Goal: Use online tool/utility: Utilize a website feature to perform a specific function

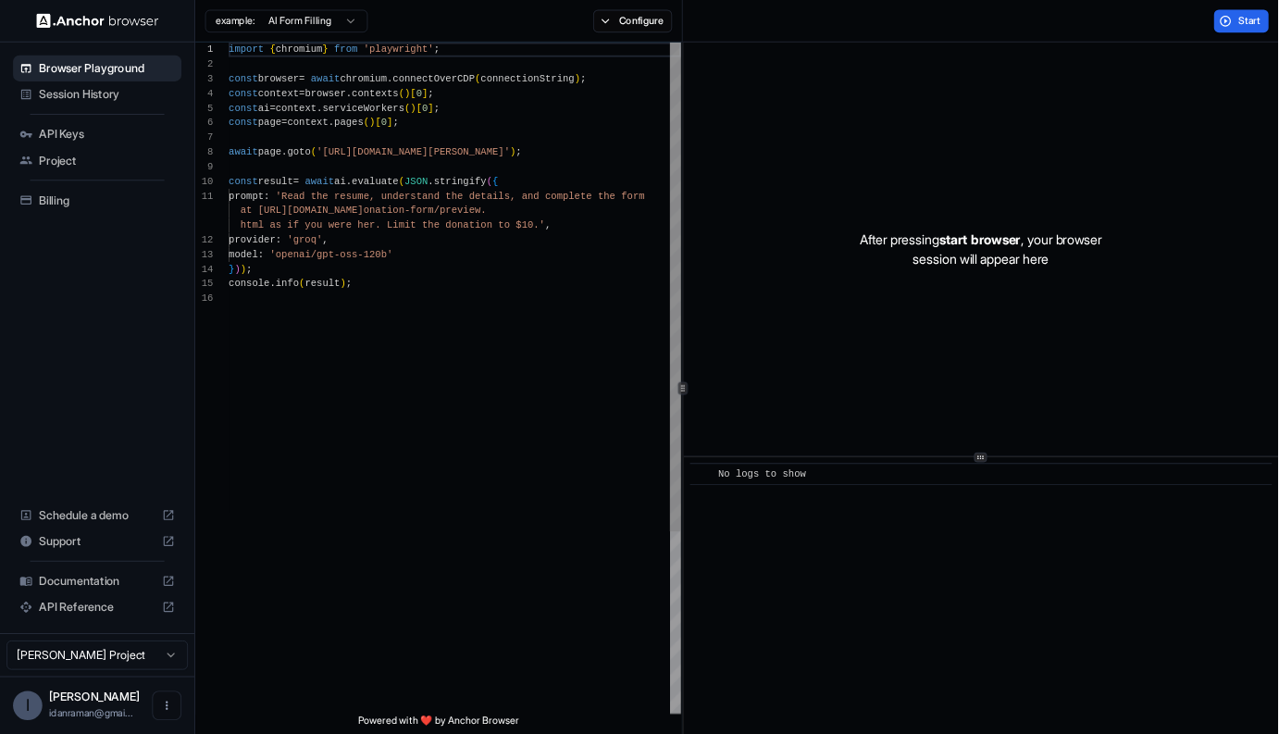
scroll to position [116, 0]
click at [659, 365] on div "import { chromium } from 'playwright' ; const browser = await chromium . connec…" at bounding box center [517, 571] width 515 height 1047
click at [479, 464] on div "import { chromium } from 'playwright' ; const browser = await chromium . connec…" at bounding box center [517, 571] width 515 height 1047
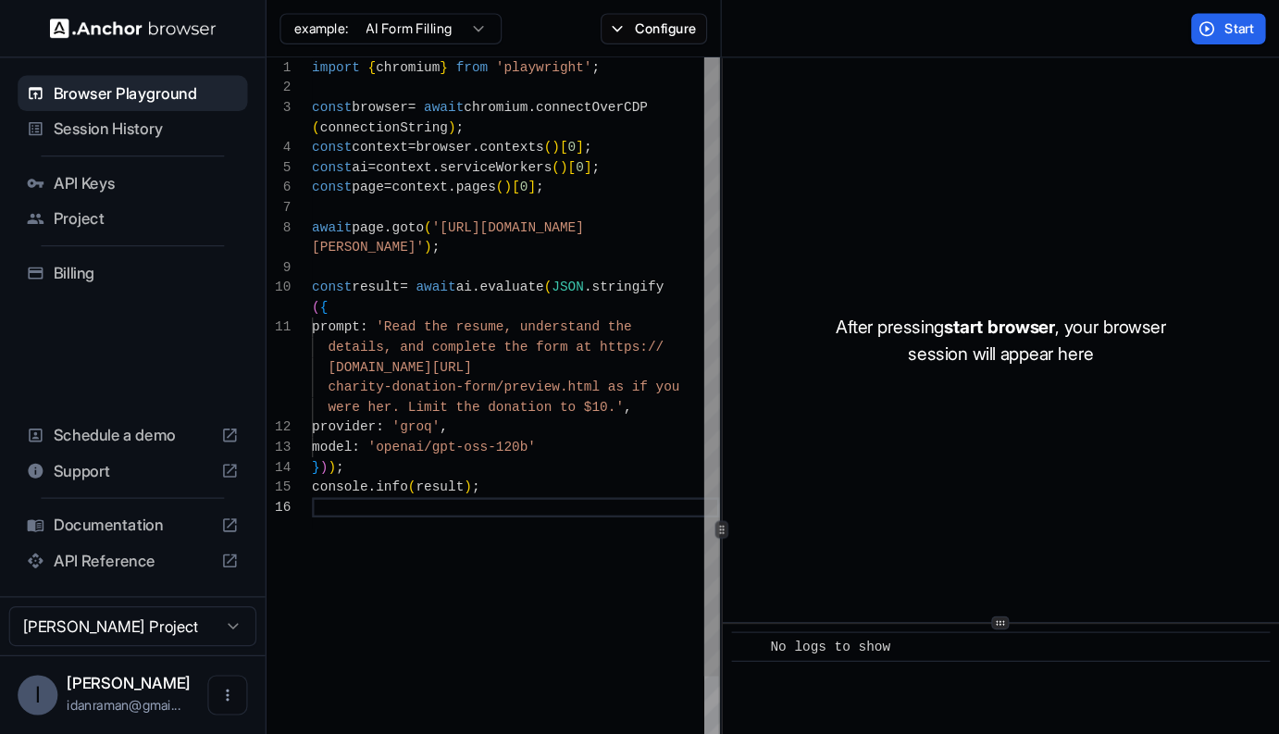
scroll to position [150, 0]
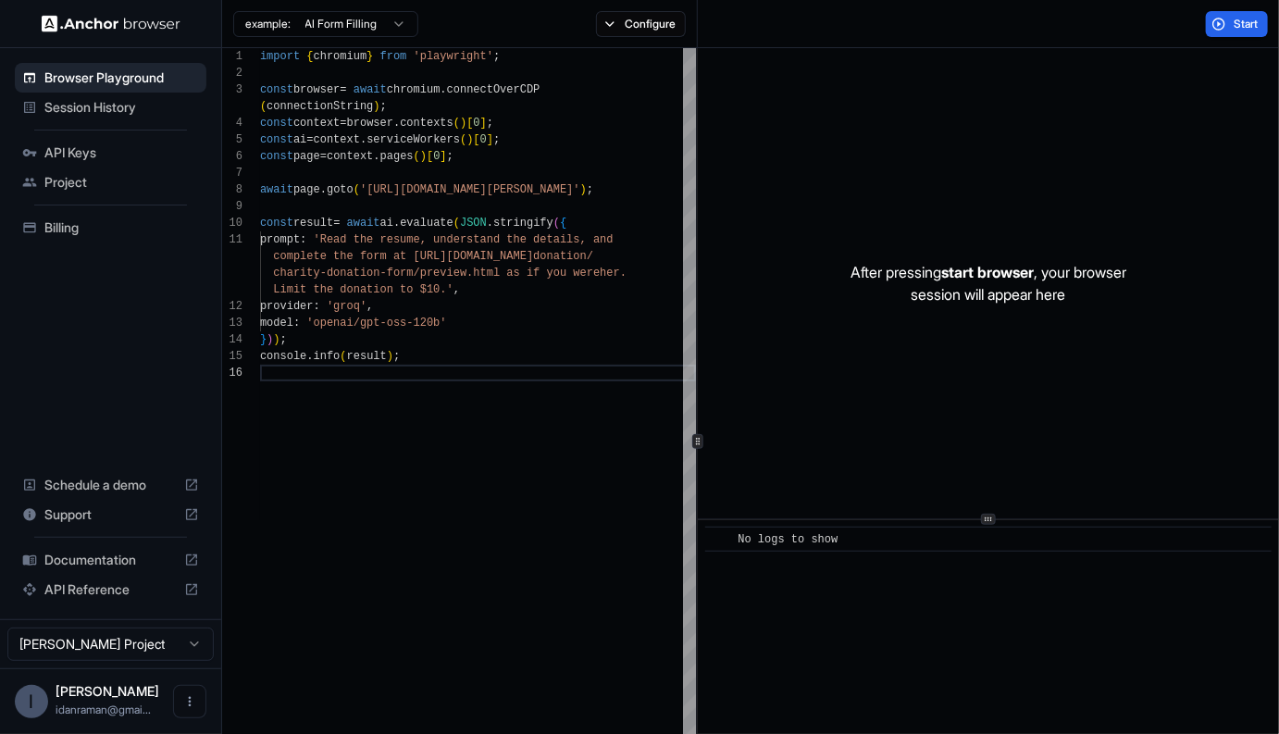
click at [789, 217] on div "After pressing start browser , your browser session will appear here" at bounding box center [988, 283] width 581 height 470
click at [1074, 280] on p "After pressing start browser , your browser session will appear here" at bounding box center [989, 283] width 276 height 44
type textarea "**********"
click at [460, 156] on div "import { chromium } from 'playwright' ; const browser = await chromium . connec…" at bounding box center [478, 588] width 436 height 1080
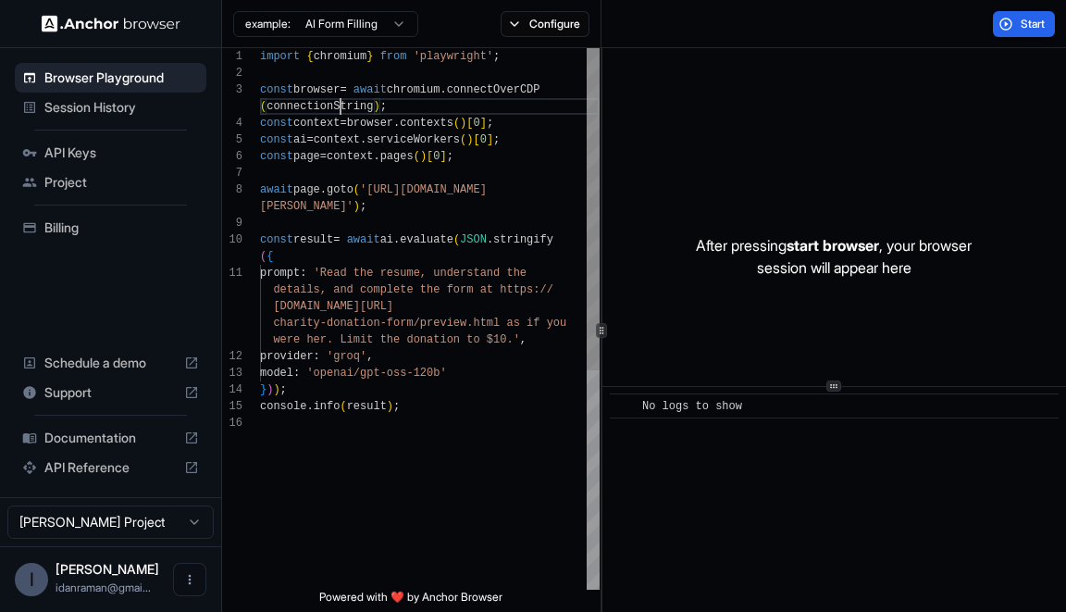
click at [341, 111] on div "import { chromium } from 'playwright' ; const browser = await chromium . connec…" at bounding box center [430, 502] width 340 height 908
click at [396, 191] on div "import { chromium } from 'playwright' ; const browser = await chromium . connec…" at bounding box center [430, 502] width 340 height 908
click at [433, 236] on div "import { chromium } from 'playwright' ; const browser = await chromium . connec…" at bounding box center [430, 502] width 340 height 908
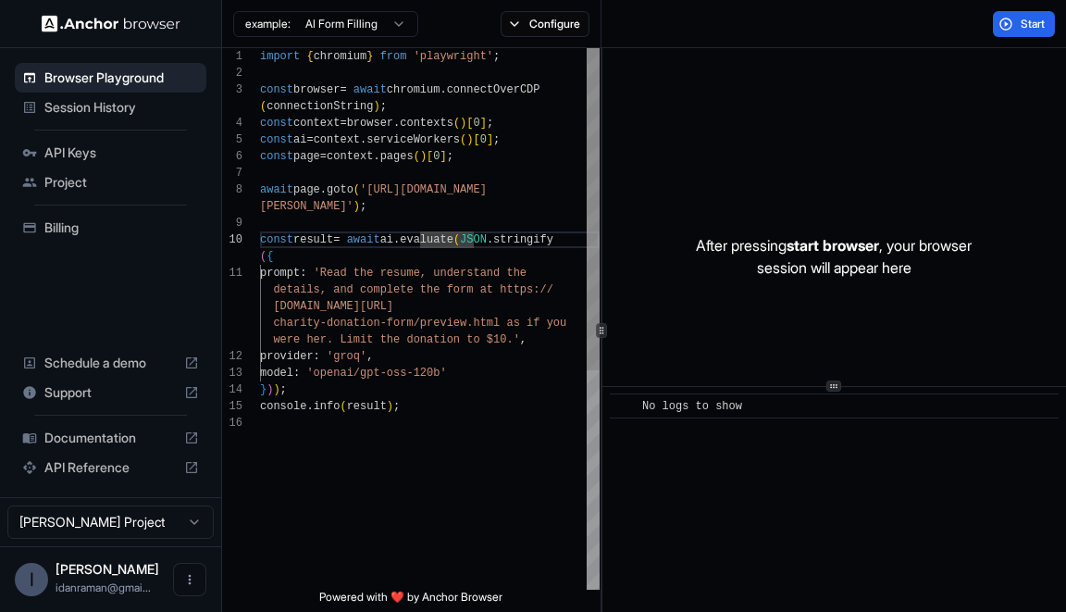
scroll to position [133, 0]
click at [397, 194] on div "import { chromium } from 'playwright' ; const browser = await chromium . connec…" at bounding box center [430, 502] width 340 height 908
click at [386, 200] on div "import { chromium } from 'playwright' ; const browser = await chromium . connec…" at bounding box center [430, 502] width 340 height 908
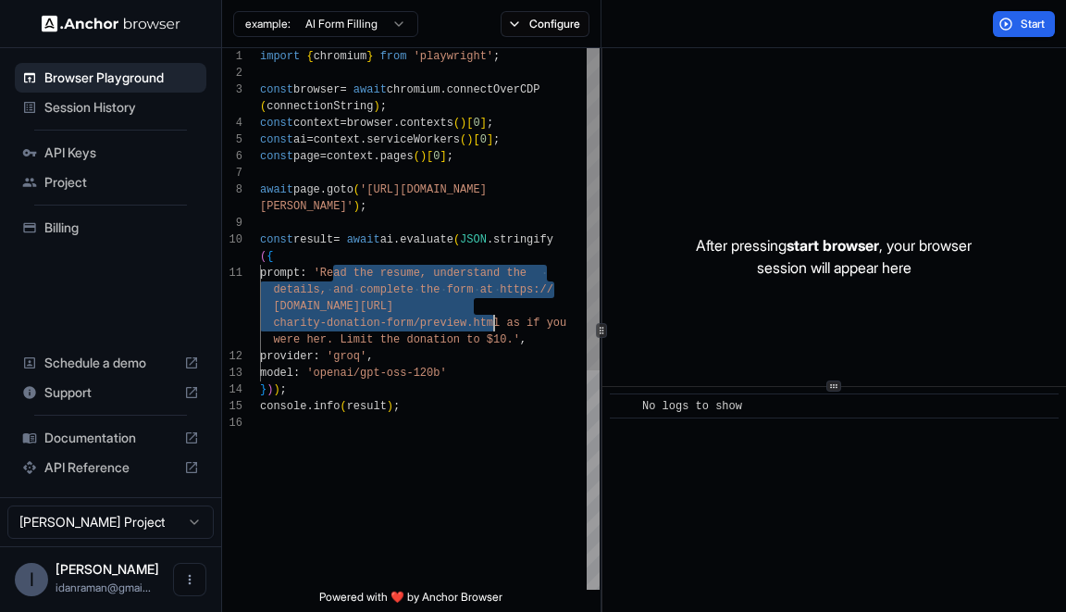
drag, startPoint x: 335, startPoint y: 267, endPoint x: 497, endPoint y: 332, distance: 174.8
click at [498, 329] on div "import { chromium } from 'playwright' ; const browser = await chromium . connec…" at bounding box center [430, 502] width 340 height 908
click at [497, 332] on div "import { chromium } from 'playwright' ; const browser = await chromium . connec…" at bounding box center [430, 502] width 340 height 908
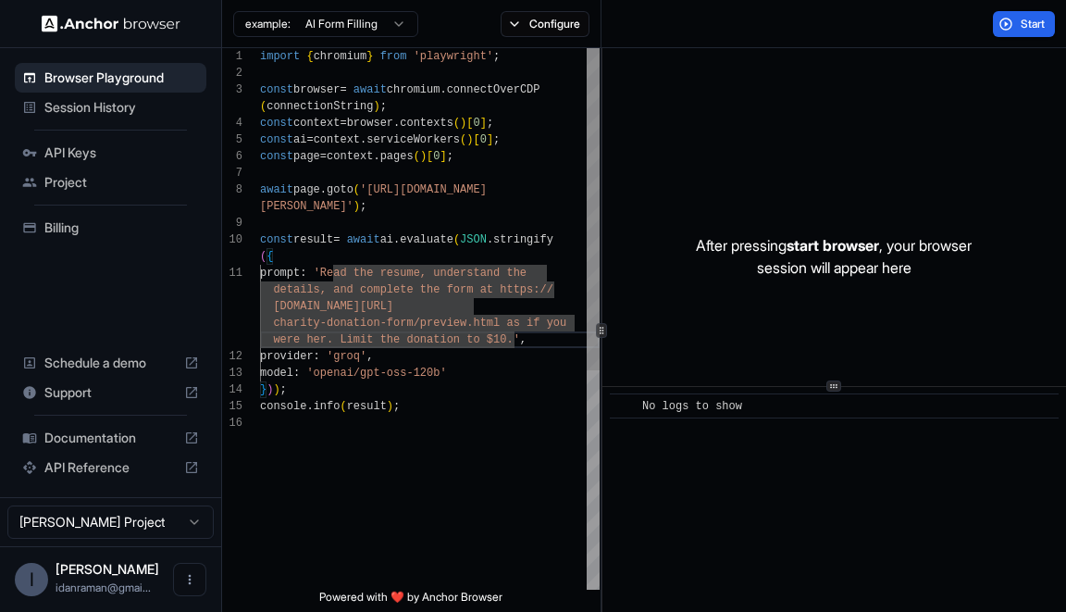
scroll to position [33, 0]
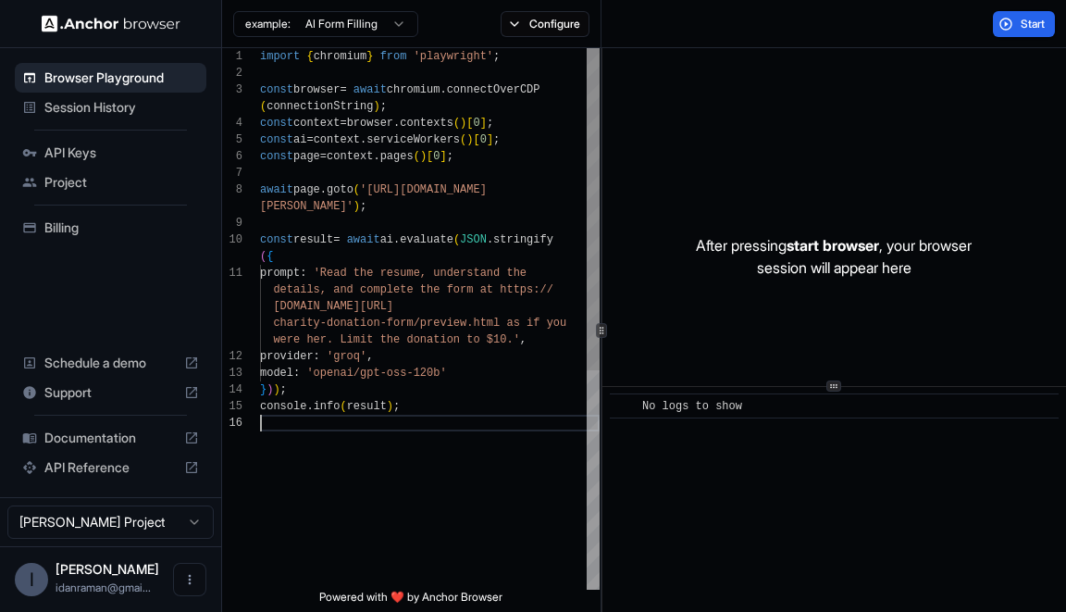
click at [376, 462] on div "import { chromium } from 'playwright' ; const browser = await chromium . connec…" at bounding box center [430, 502] width 340 height 908
click at [1011, 30] on button "Start" at bounding box center [1024, 24] width 62 height 26
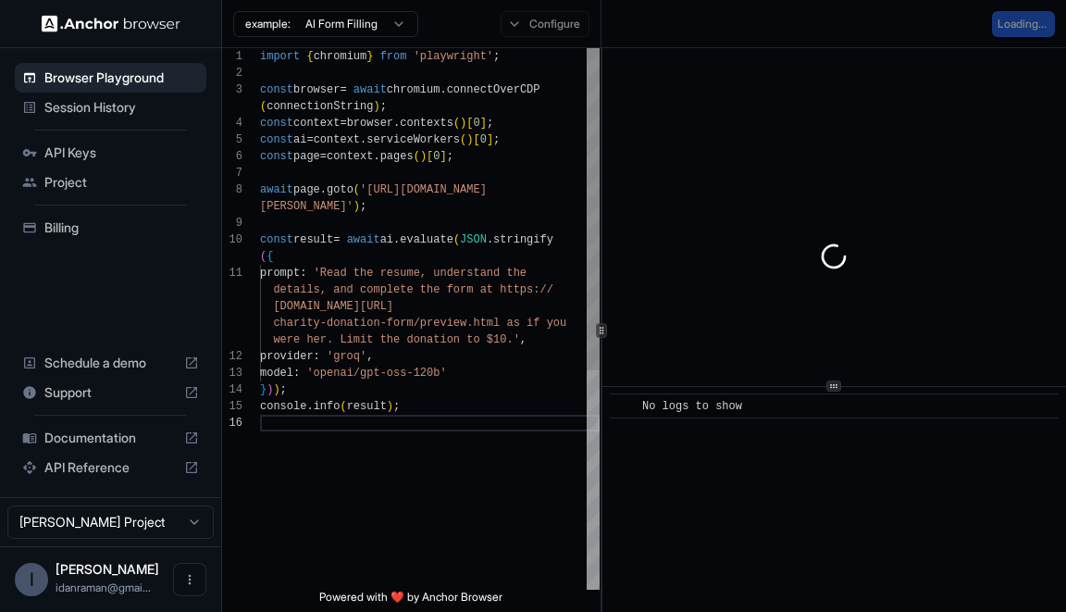
scroll to position [133, 0]
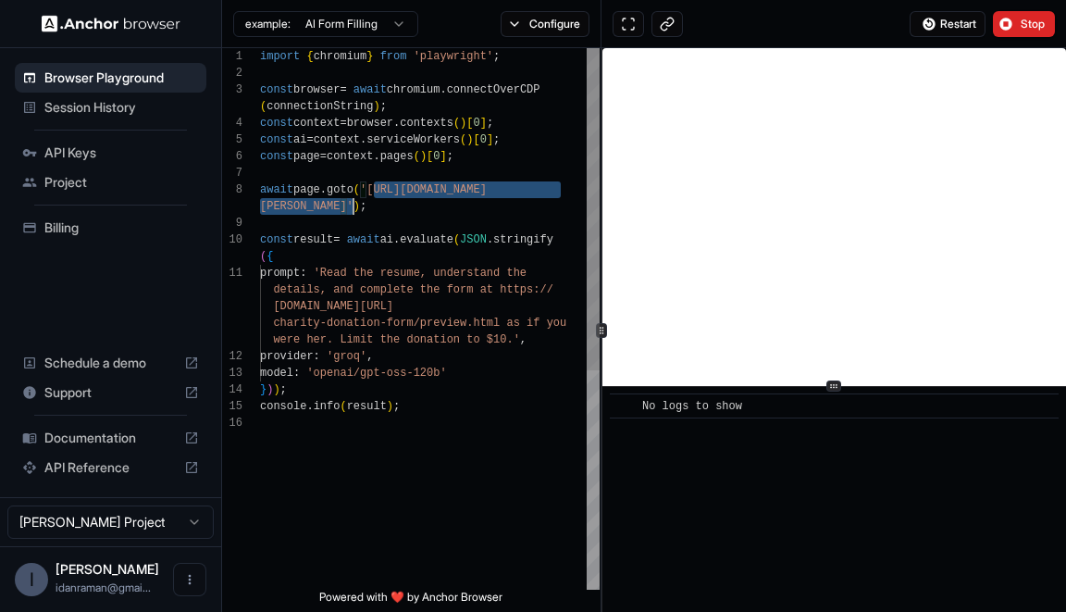
type textarea "**********"
drag, startPoint x: 375, startPoint y: 183, endPoint x: 342, endPoint y: 205, distance: 40.0
click at [342, 205] on div "import { chromium } from 'playwright' ; const browser = await chromium . connec…" at bounding box center [430, 502] width 340 height 908
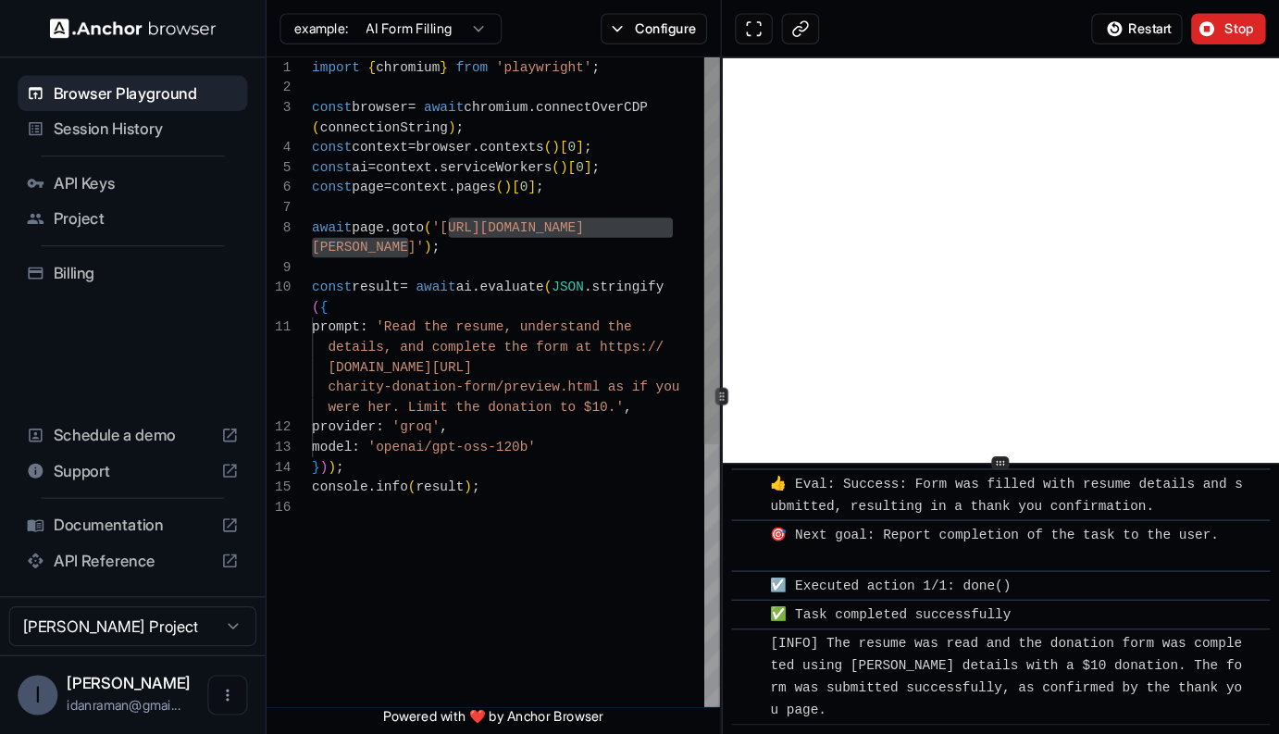
scroll to position [1409, 0]
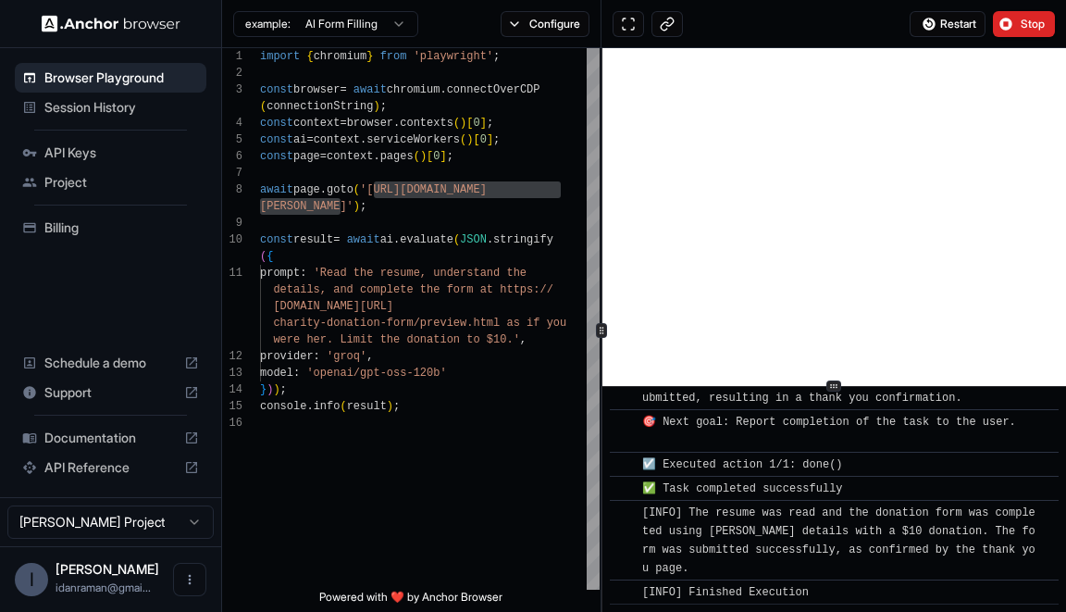
click at [515, 40] on div "example: AI Form Filling Configure" at bounding box center [411, 24] width 379 height 48
click at [554, 37] on div "example: AI Form Filling Configure" at bounding box center [411, 24] width 379 height 48
click at [538, 25] on button "Configure" at bounding box center [546, 24] width 90 height 26
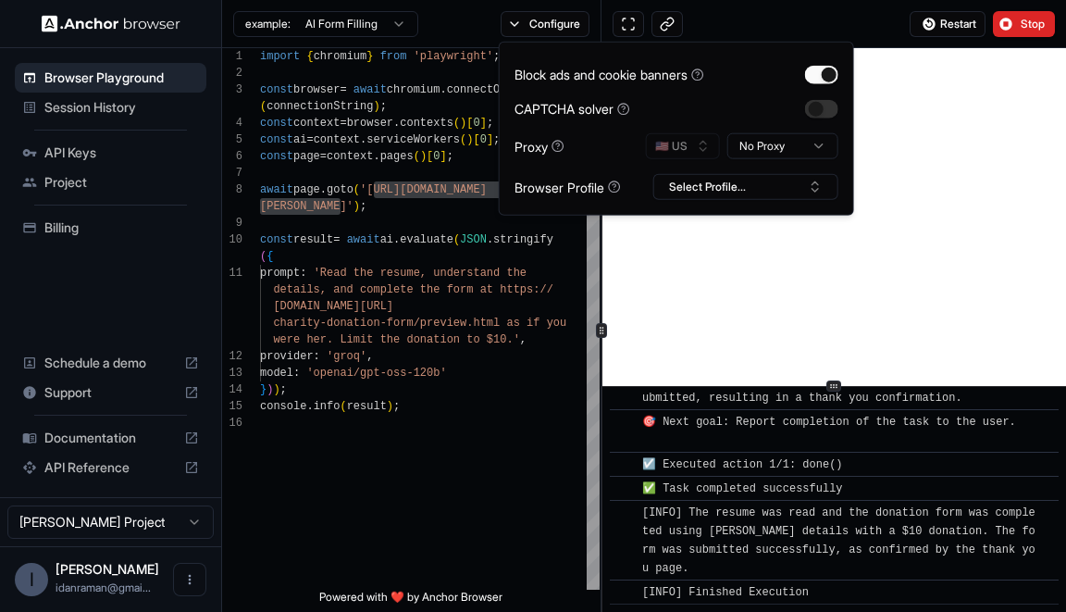
click at [516, 0] on div "example: AI Form Filling Configure" at bounding box center [411, 24] width 379 height 48
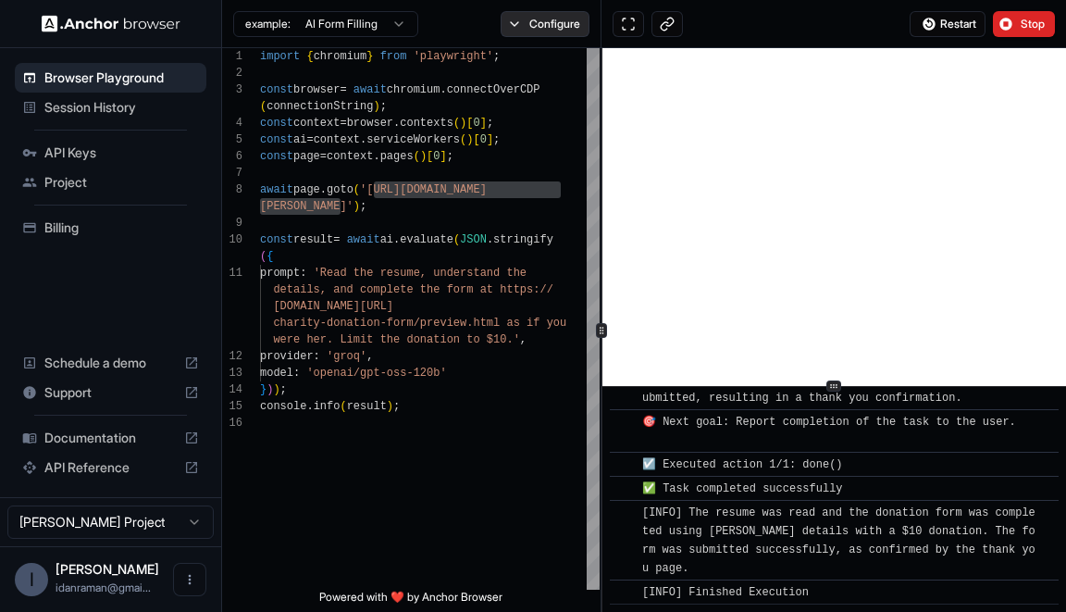
click at [515, 14] on button "Configure" at bounding box center [546, 24] width 90 height 26
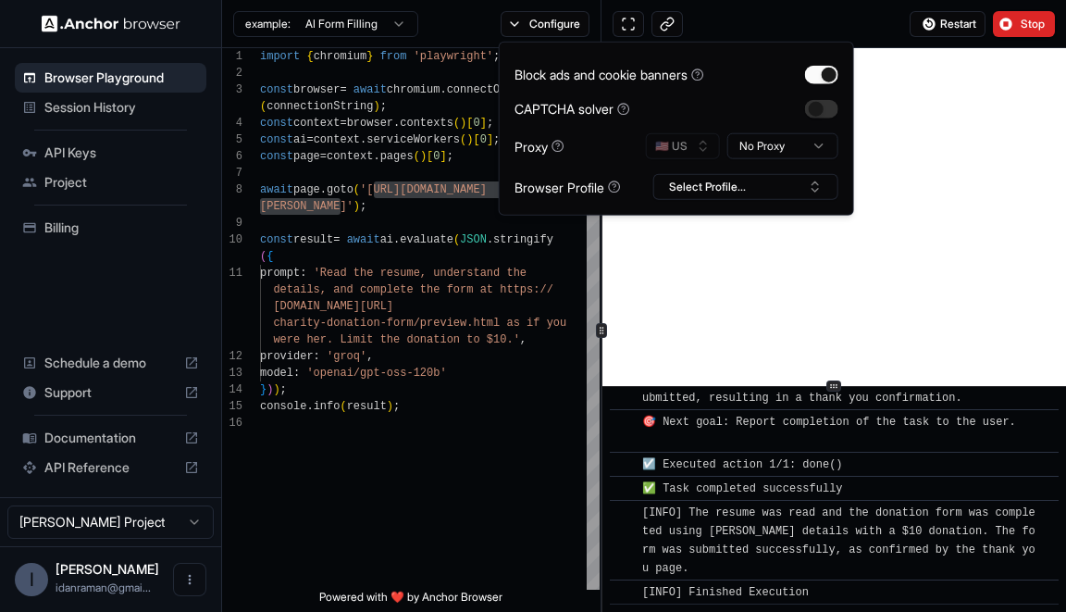
click at [435, 36] on div "example: AI Form Filling Configure" at bounding box center [411, 24] width 379 height 48
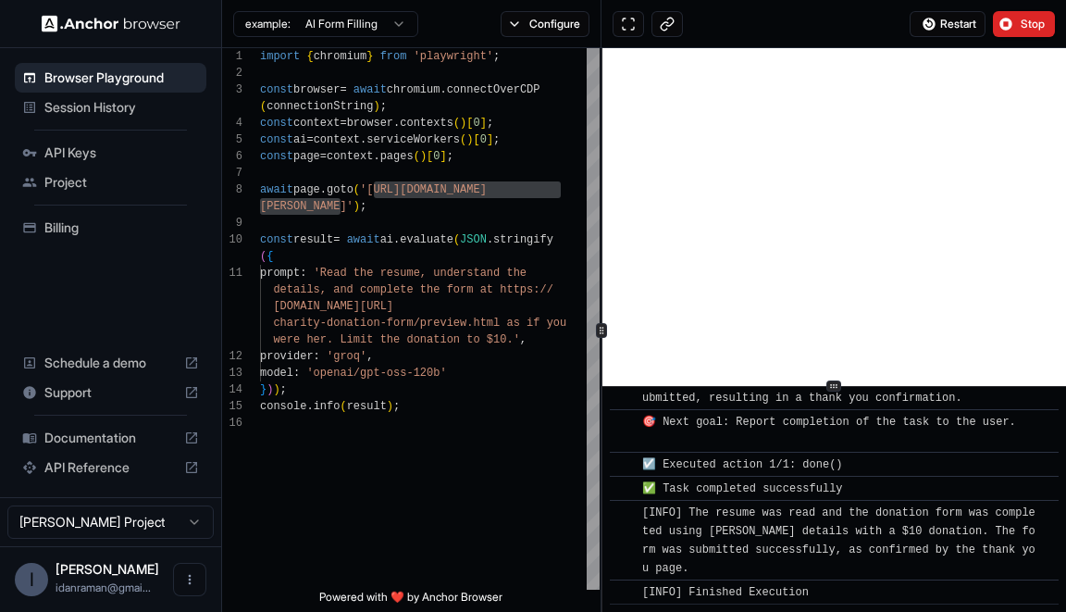
click at [96, 102] on span "Session History" at bounding box center [121, 107] width 155 height 19
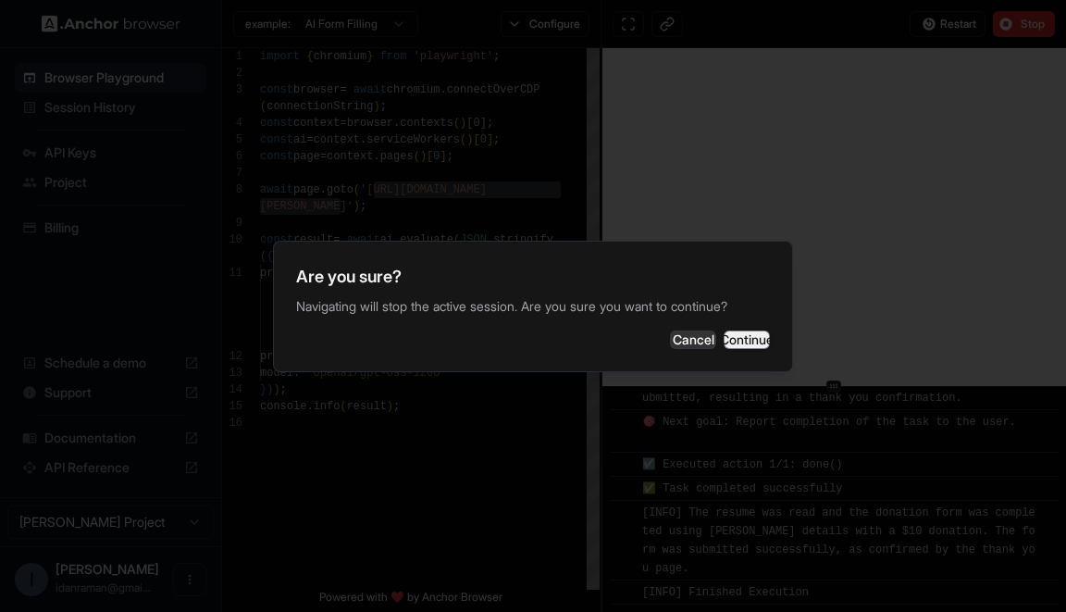
click at [724, 342] on button "Continue" at bounding box center [747, 339] width 46 height 19
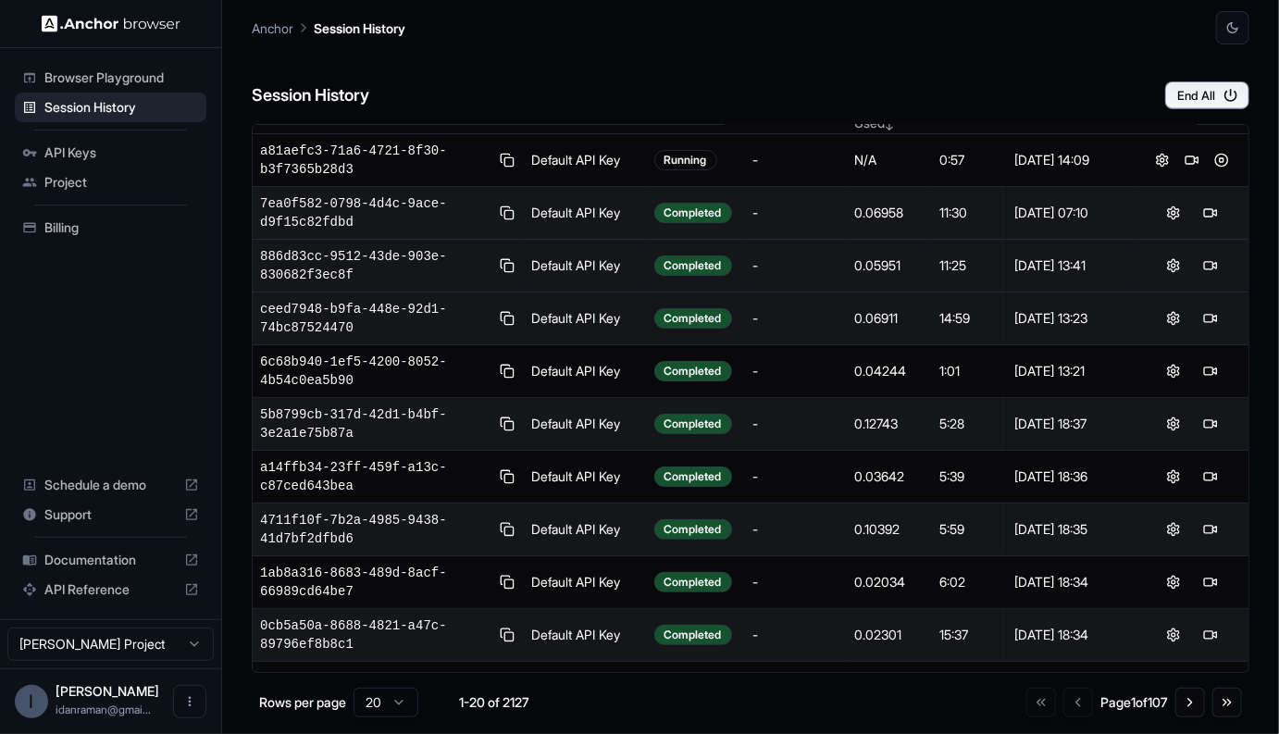
scroll to position [17, 0]
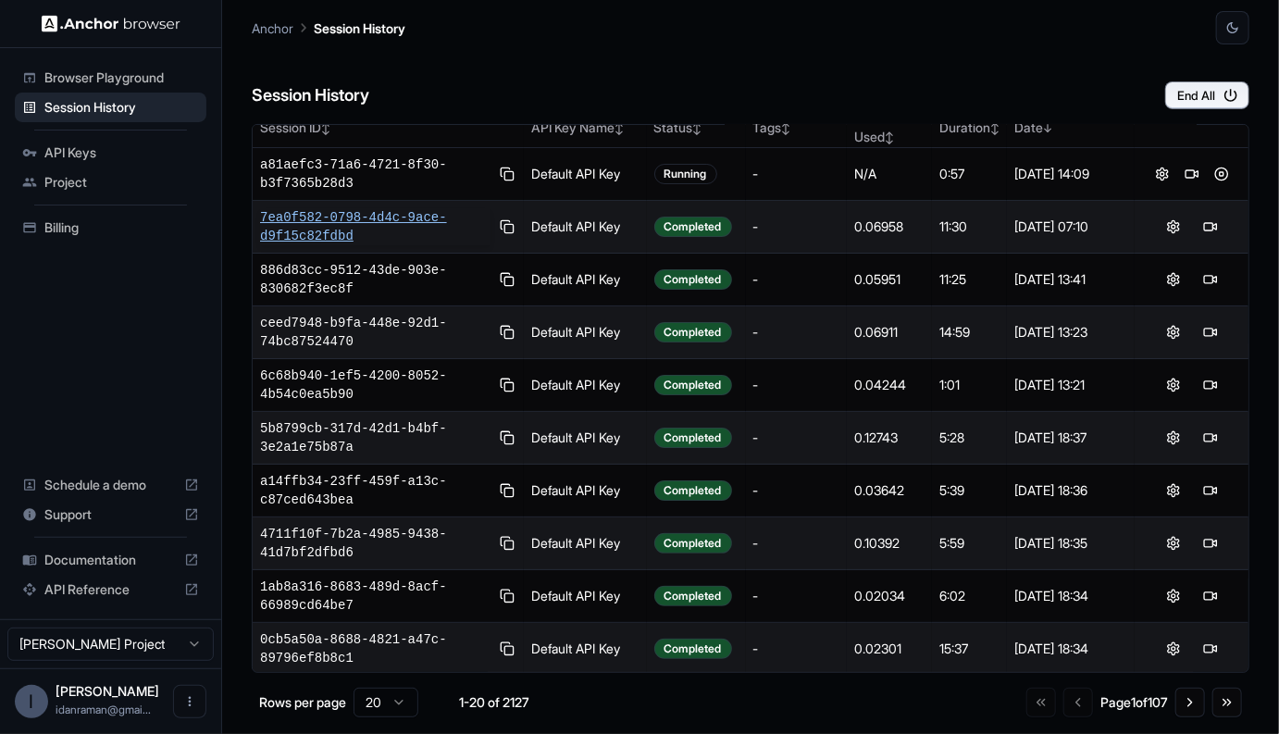
click at [319, 231] on span "7ea0f582-0798-4d4c-9ace-d9f15c82fdbd" at bounding box center [375, 226] width 230 height 37
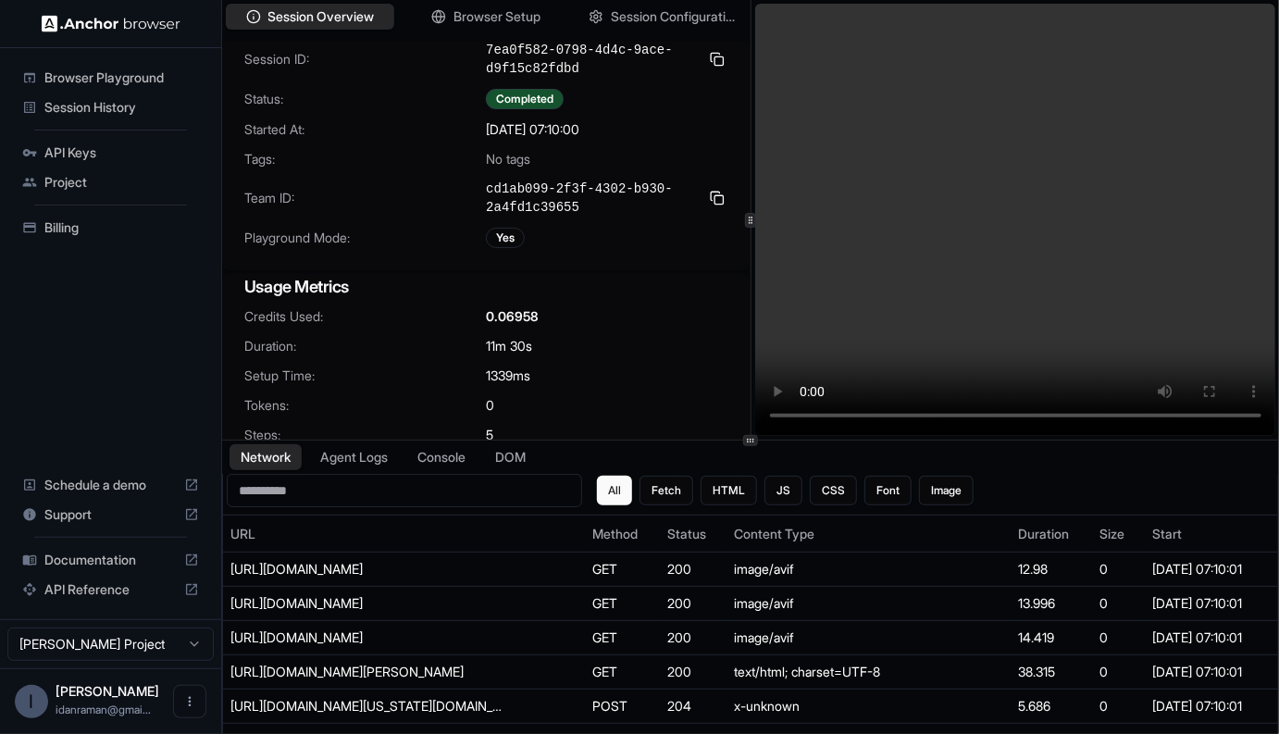
scroll to position [20, 0]
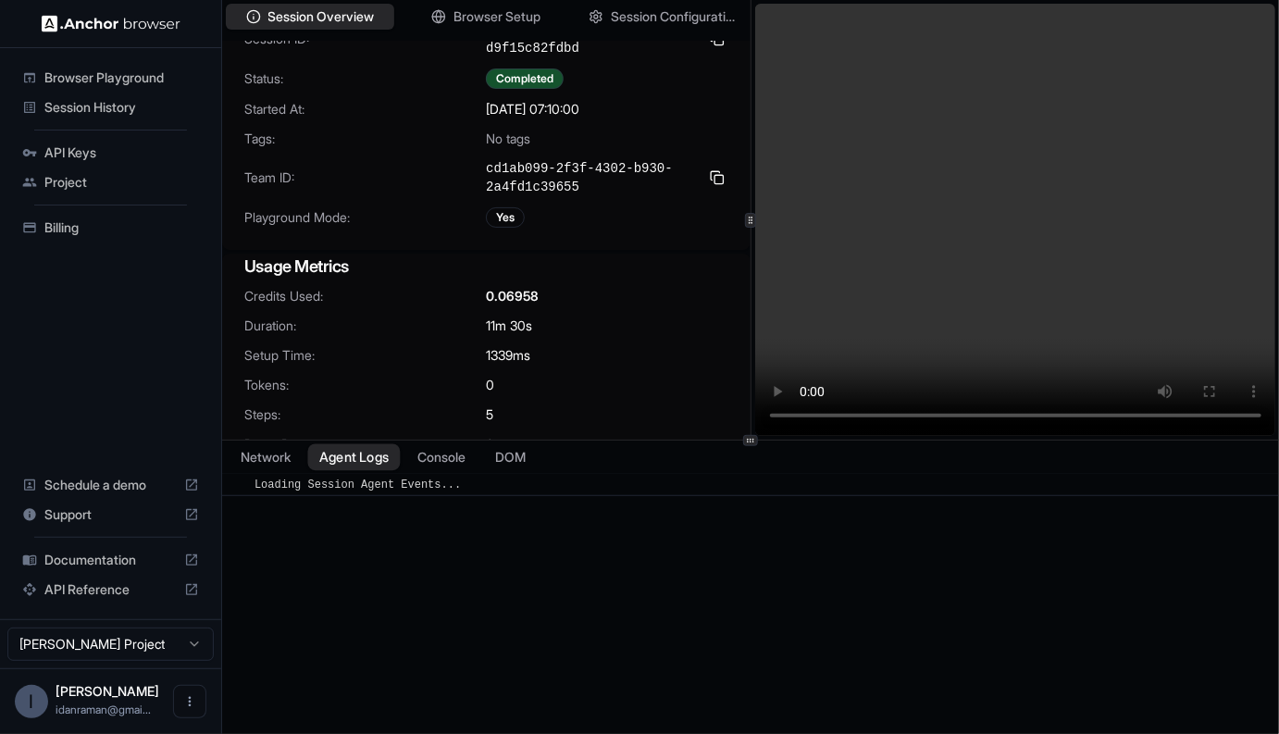
click at [363, 455] on button "Agent Logs" at bounding box center [354, 457] width 93 height 27
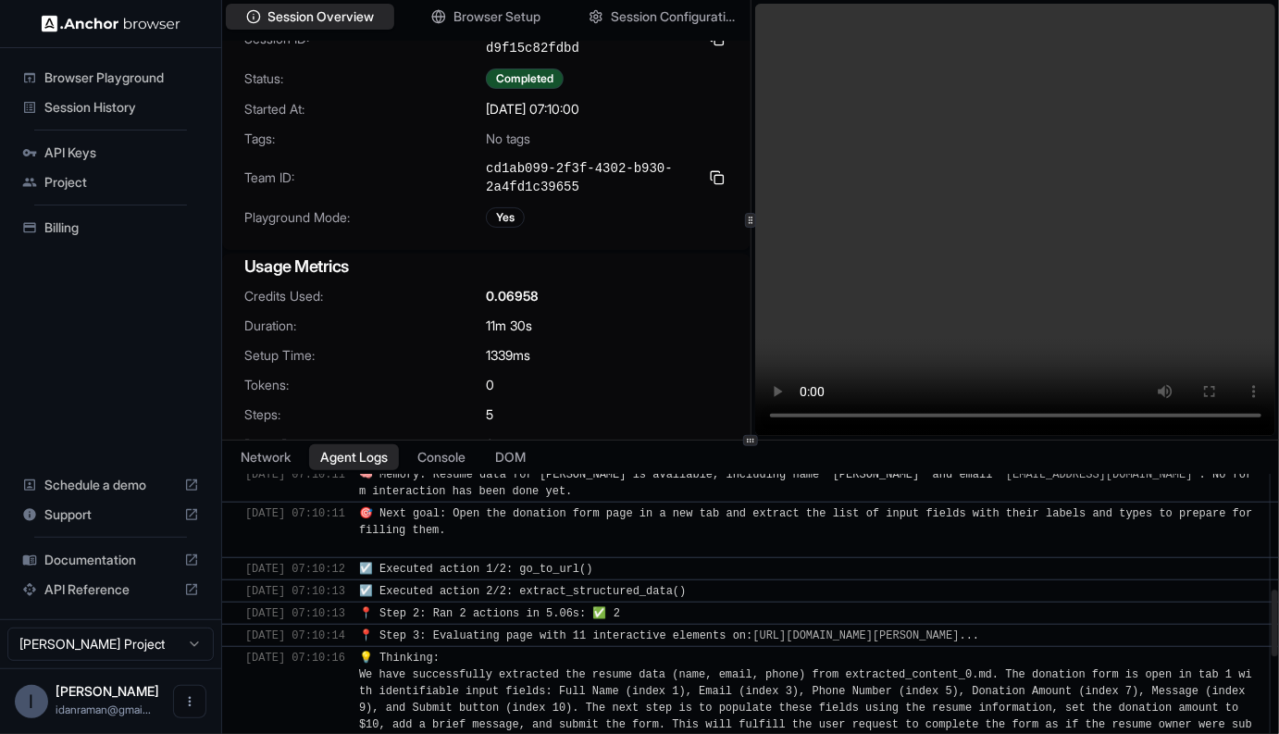
scroll to position [0, 0]
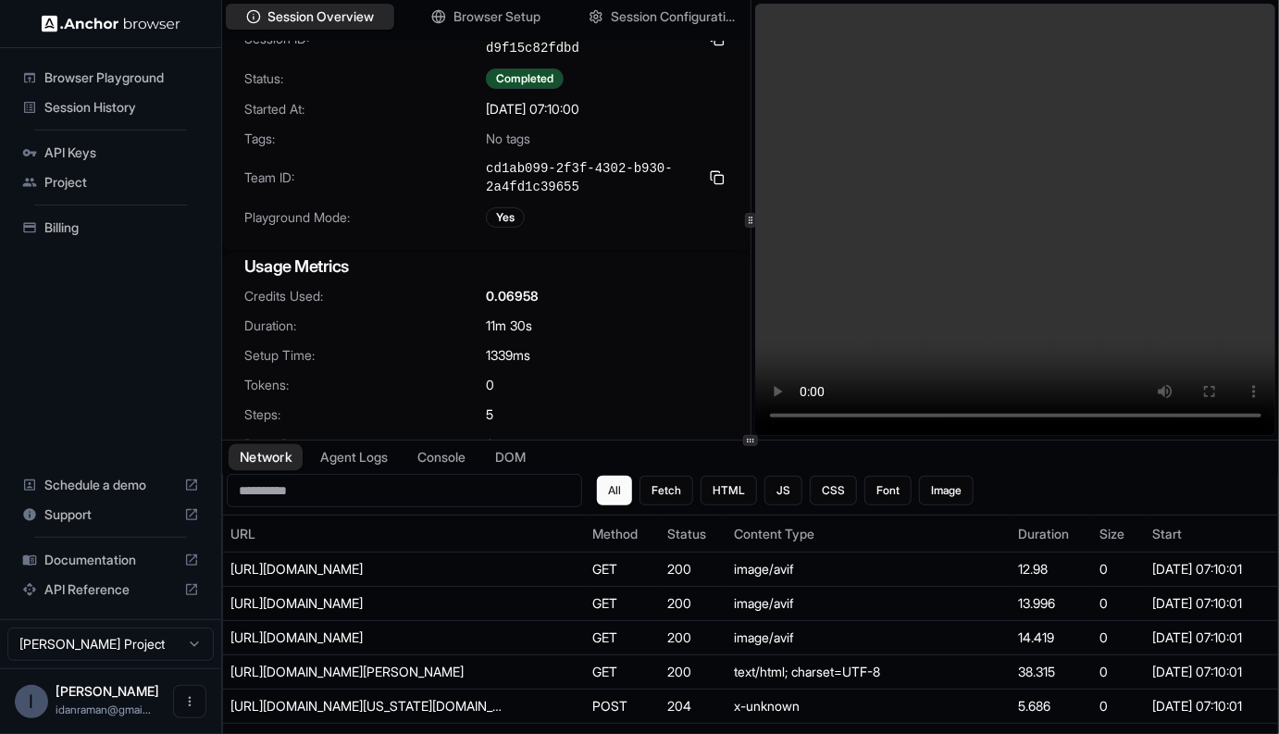
click at [274, 466] on button "Network" at bounding box center [266, 457] width 74 height 27
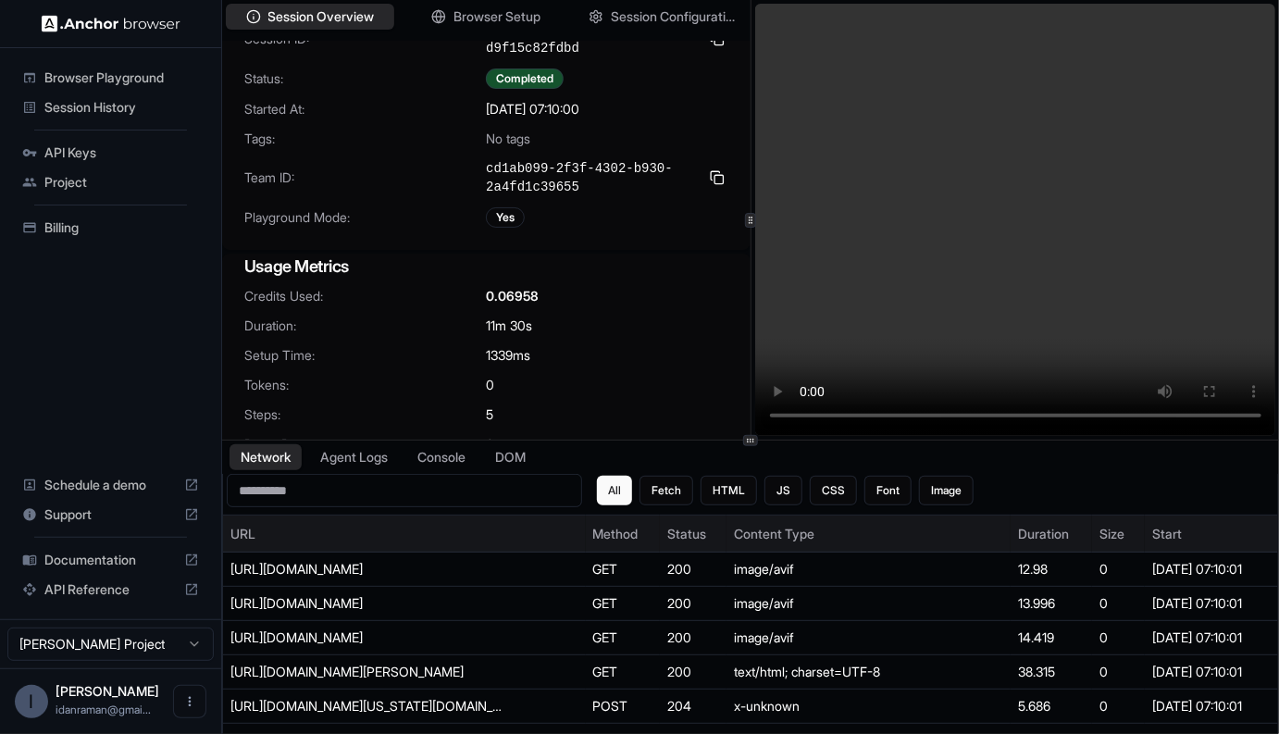
scroll to position [36, 0]
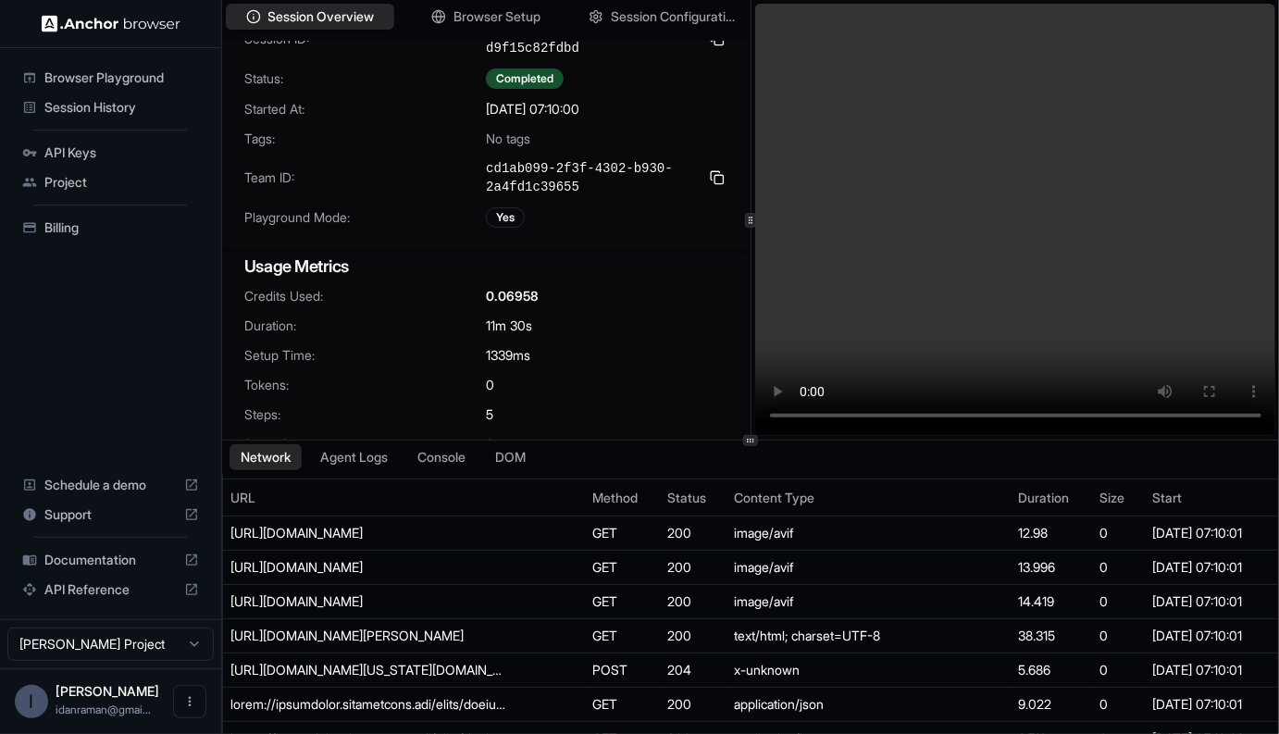
click at [84, 80] on span "Browser Playground" at bounding box center [121, 77] width 155 height 19
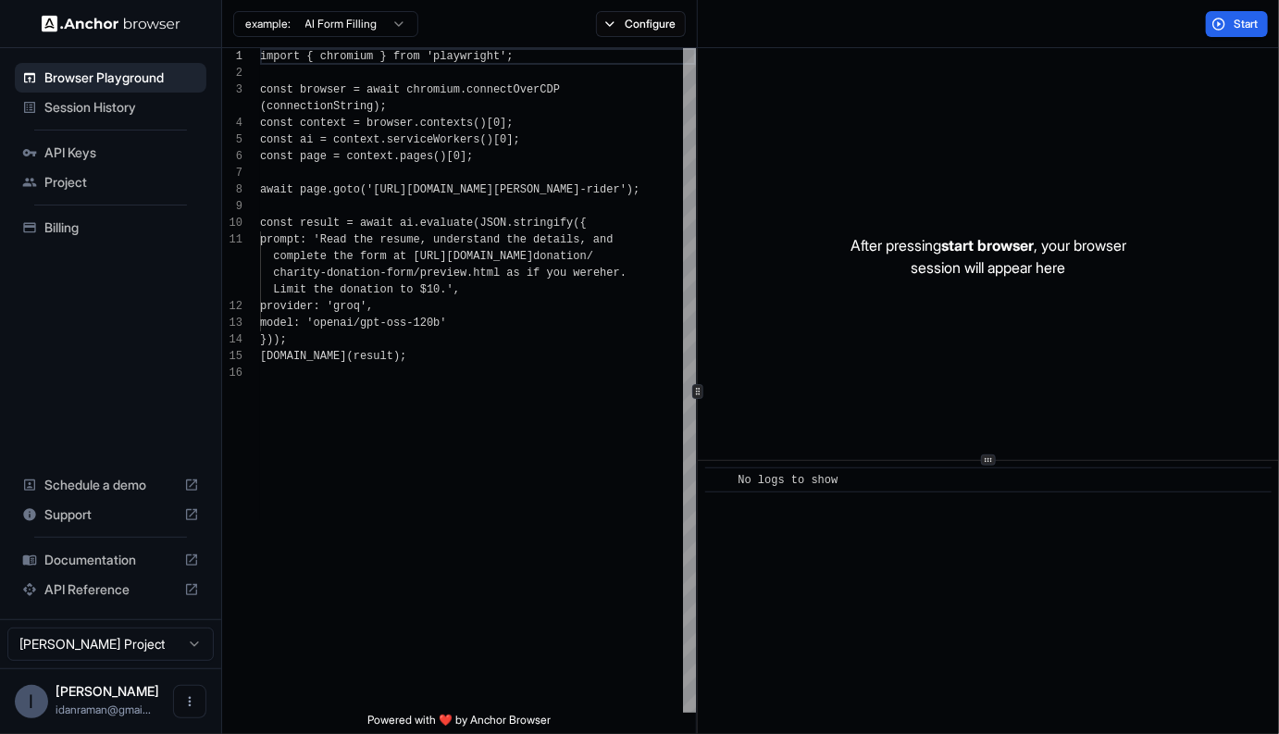
scroll to position [150, 0]
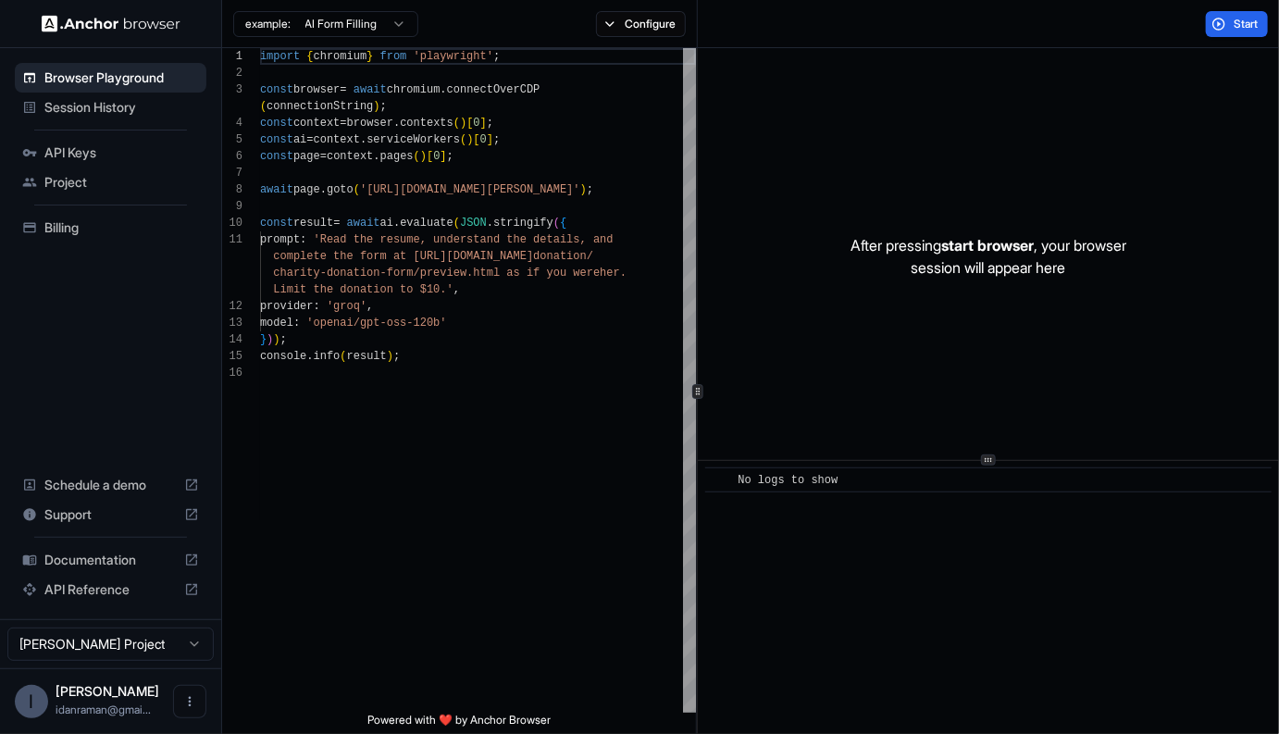
click at [1258, 43] on div "Start" at bounding box center [988, 24] width 581 height 48
click at [1258, 32] on button "Start" at bounding box center [1237, 24] width 62 height 26
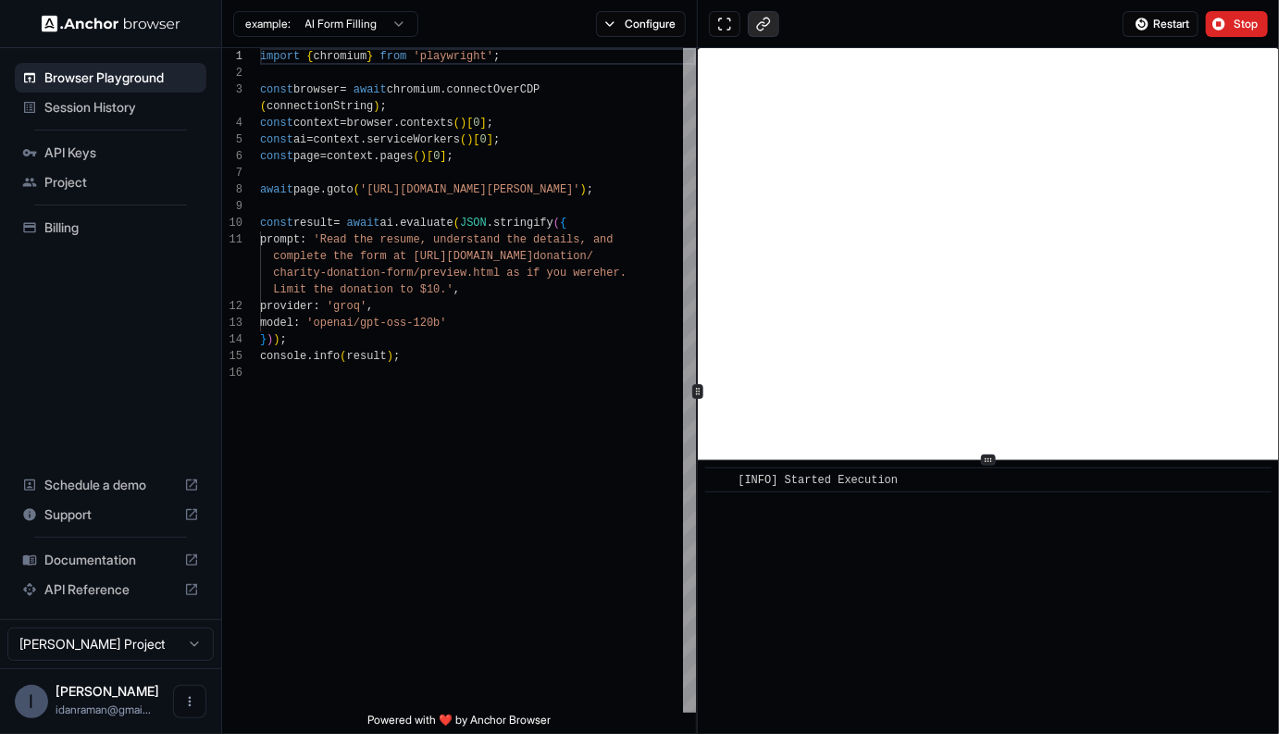
click at [755, 26] on button at bounding box center [763, 24] width 31 height 26
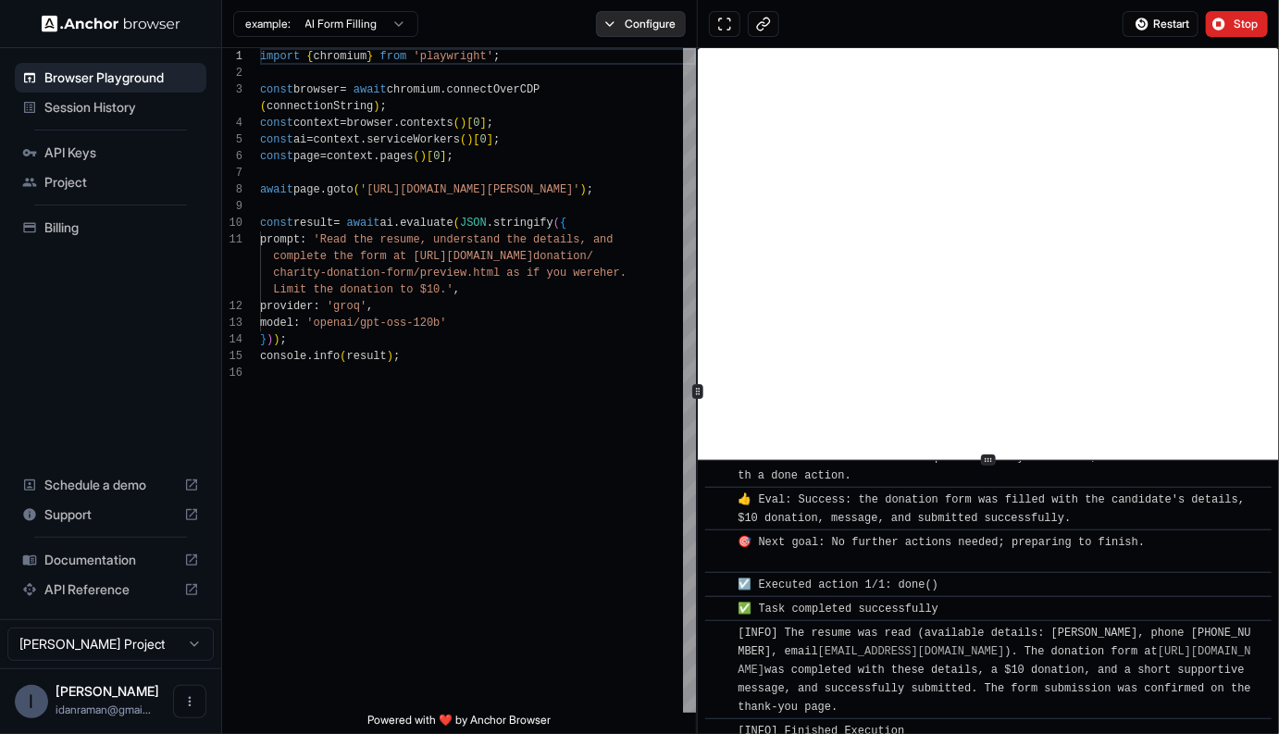
scroll to position [1189, 0]
